Goal: Task Accomplishment & Management: Manage account settings

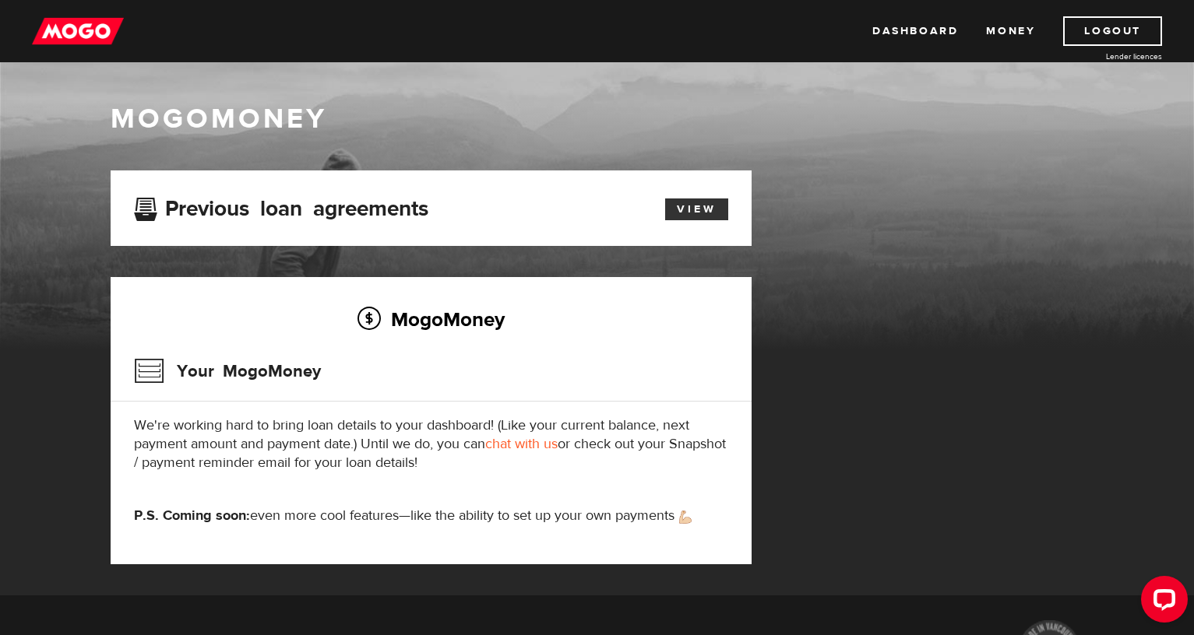
click at [681, 205] on link "View" at bounding box center [696, 210] width 63 height 22
click at [693, 208] on link "View" at bounding box center [696, 210] width 63 height 22
click at [1106, 16] on div "Dashboard Money Logout Lender licences Dashboard Money Logout Lender licences" at bounding box center [597, 31] width 1194 height 62
click at [1106, 24] on link "Logout" at bounding box center [1112, 31] width 99 height 30
